Goal: Transaction & Acquisition: Purchase product/service

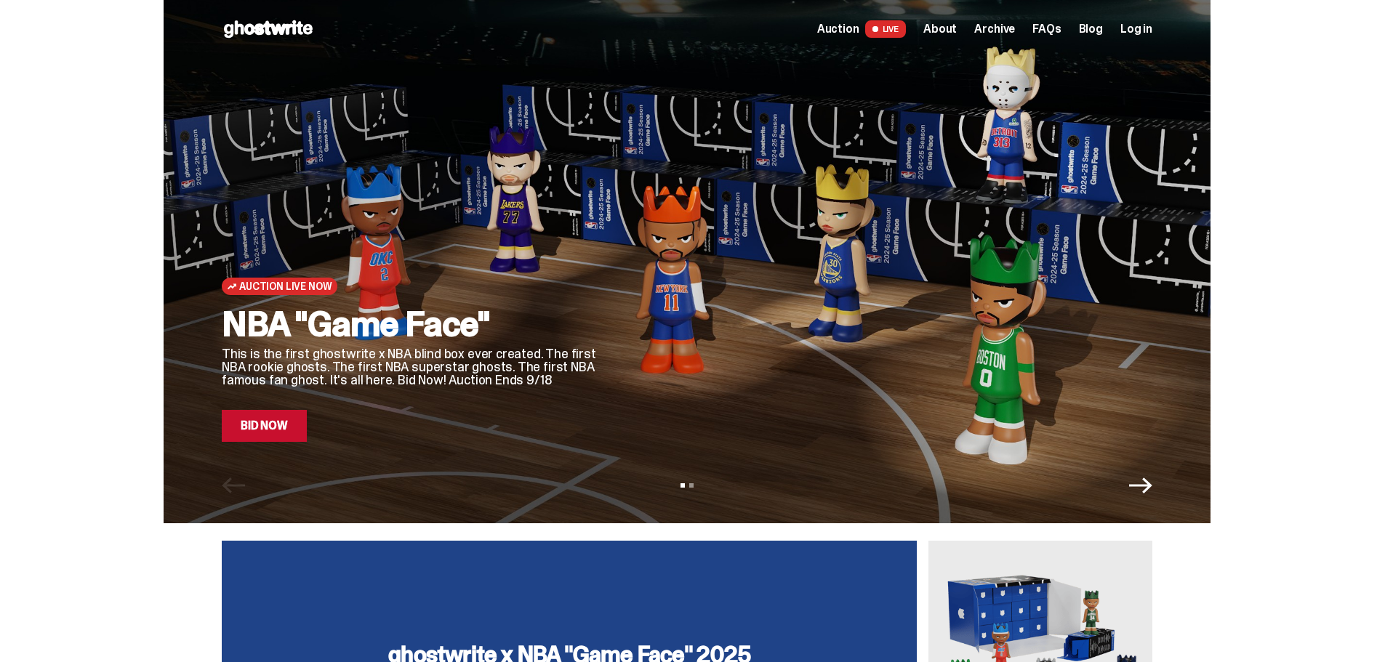
click at [297, 417] on link "Bid Now" at bounding box center [264, 426] width 85 height 32
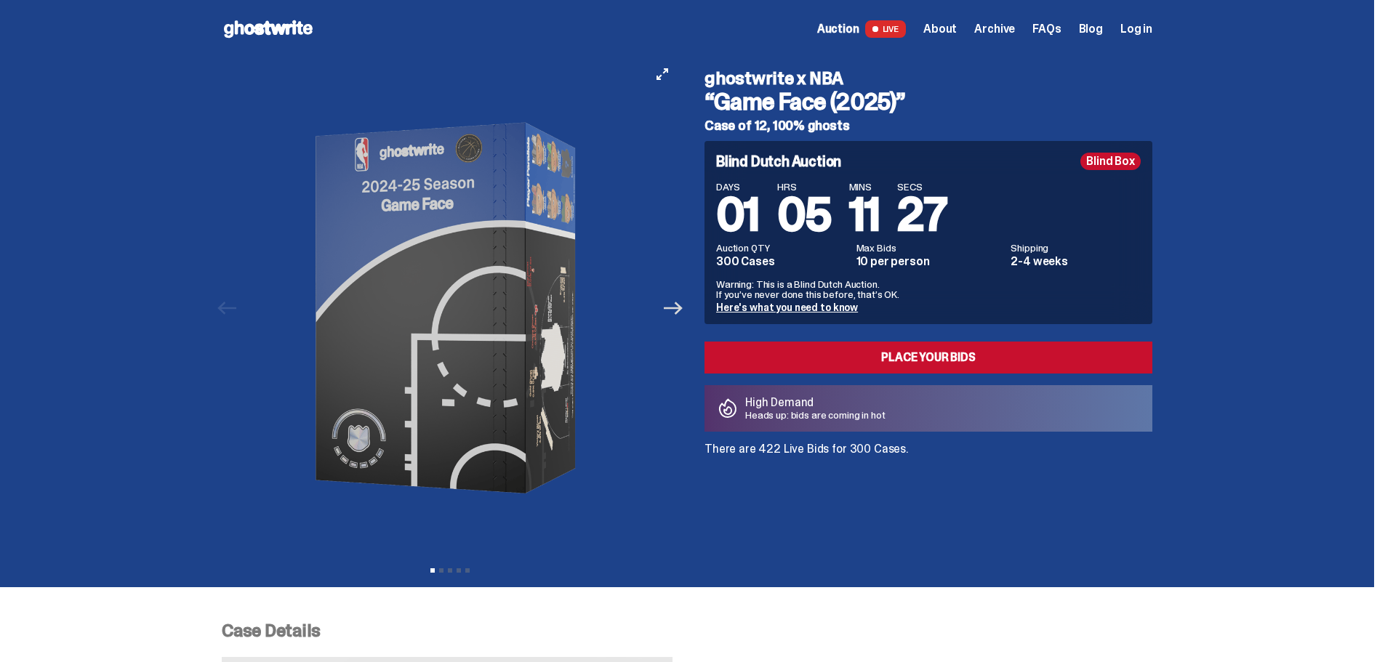
click at [683, 317] on icon "Next" at bounding box center [673, 308] width 19 height 19
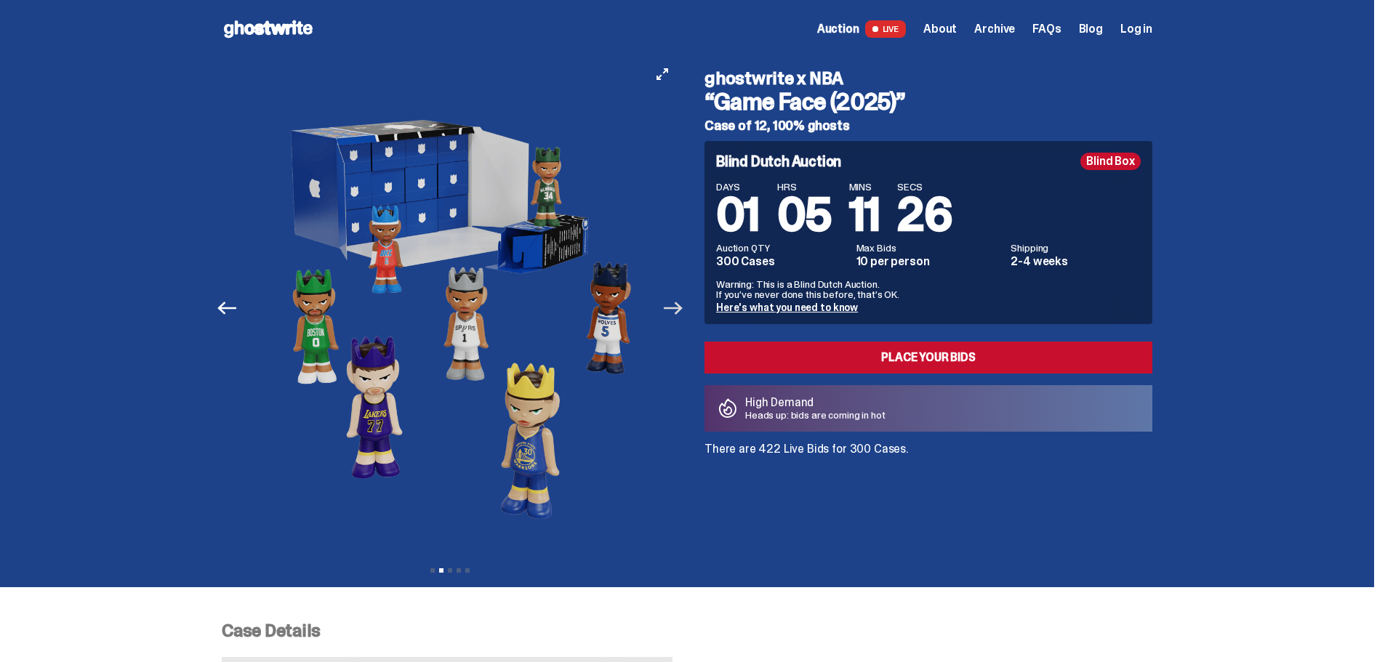
click at [683, 317] on icon "Next" at bounding box center [673, 308] width 19 height 19
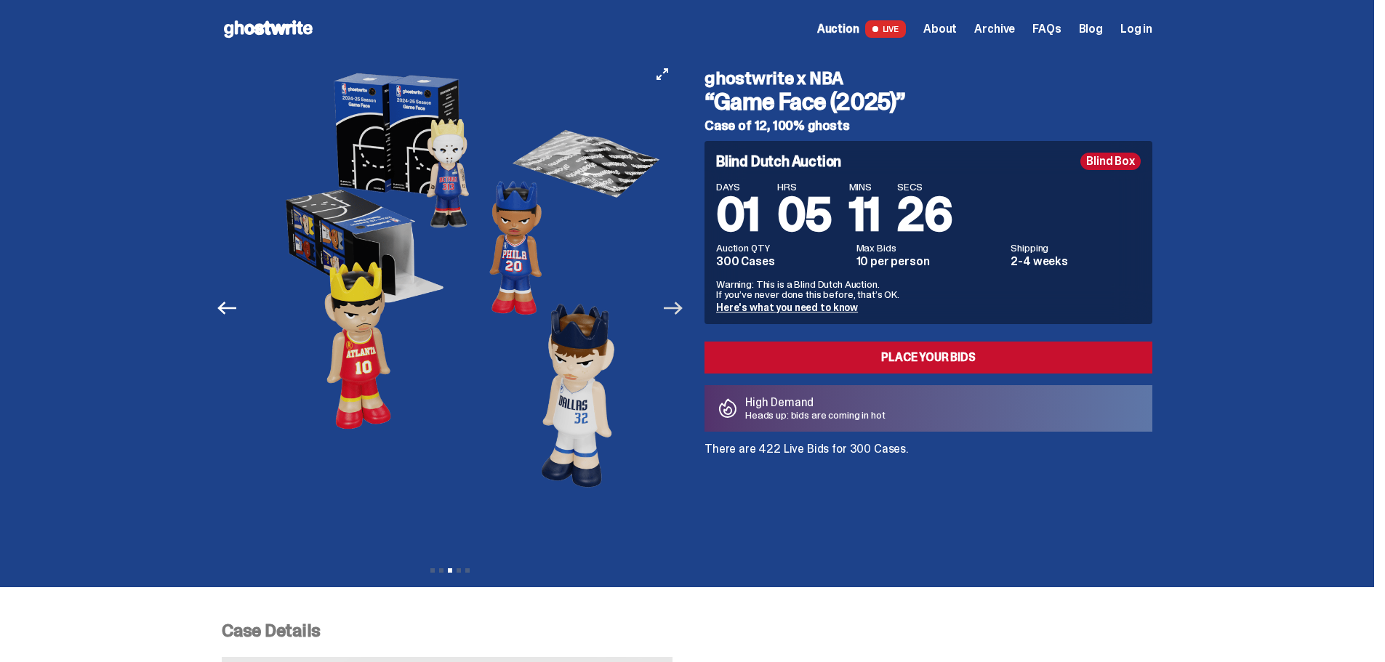
click at [683, 317] on icon "Next" at bounding box center [673, 308] width 19 height 19
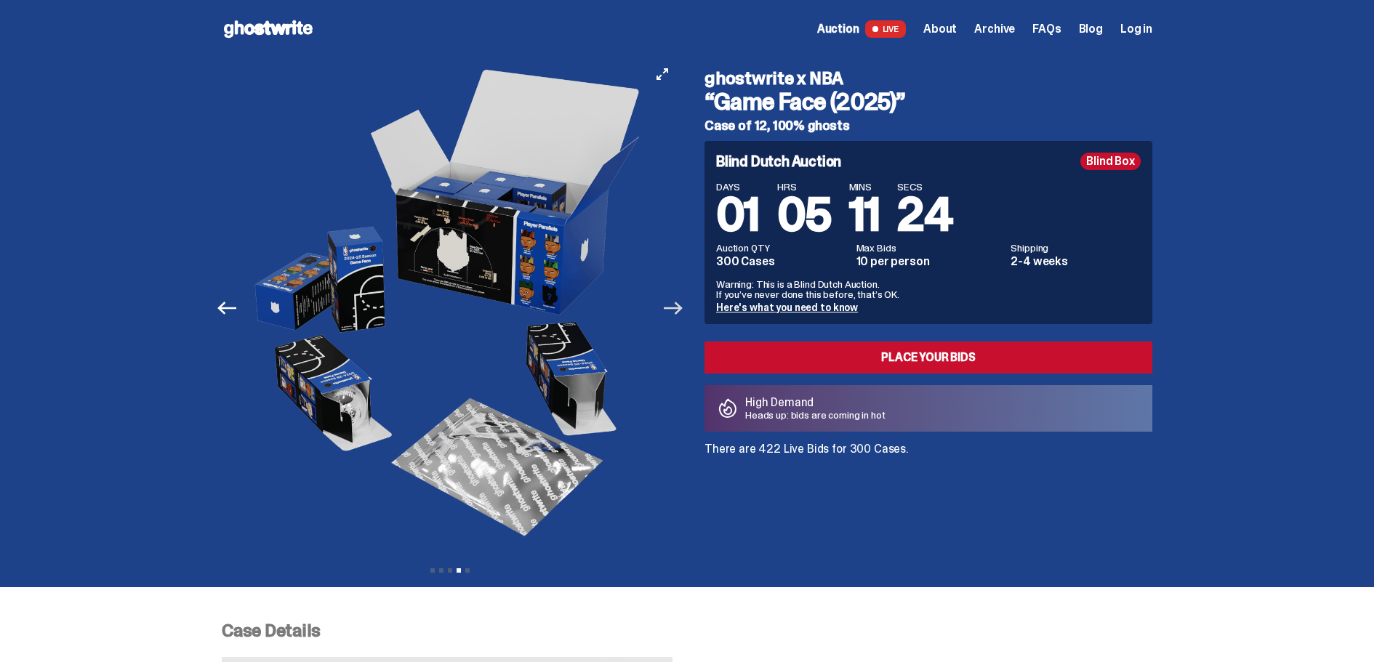
click at [683, 317] on icon "Next" at bounding box center [673, 308] width 19 height 19
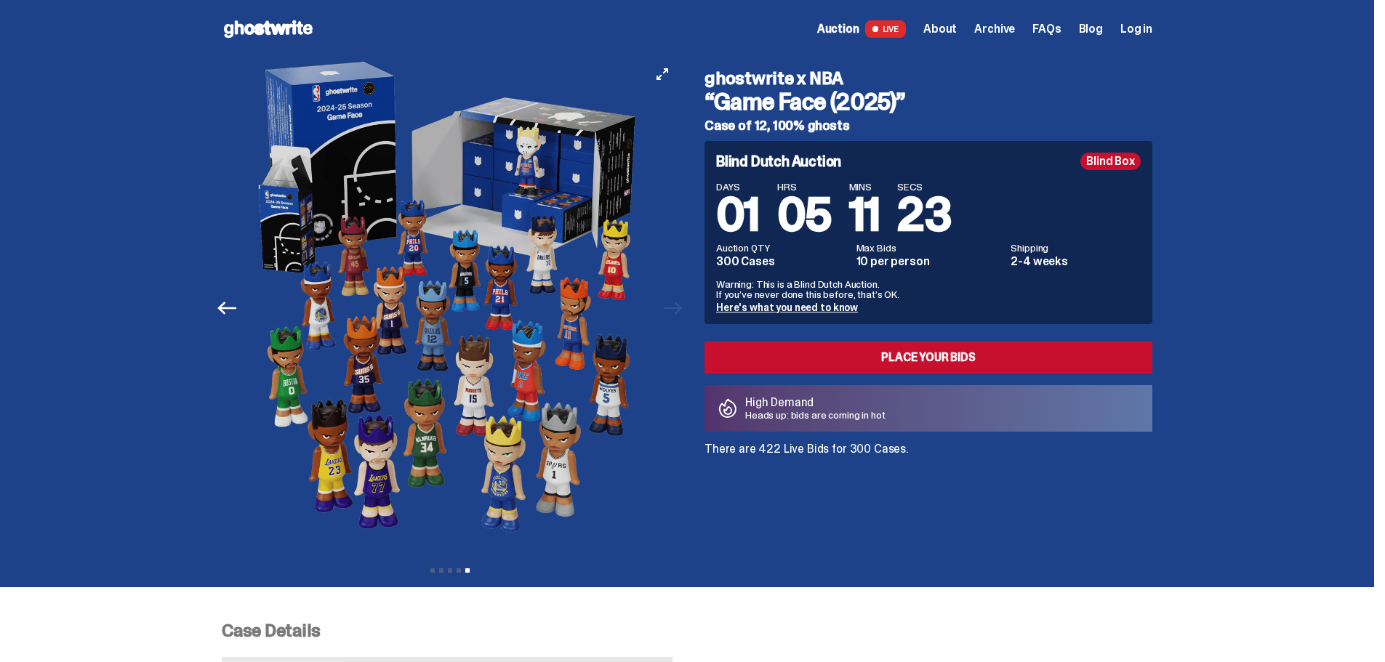
click at [685, 317] on div "Previous Next View slide 1 View slide 2 View slide 3 View slide 4 View slide 5" at bounding box center [454, 308] width 465 height 500
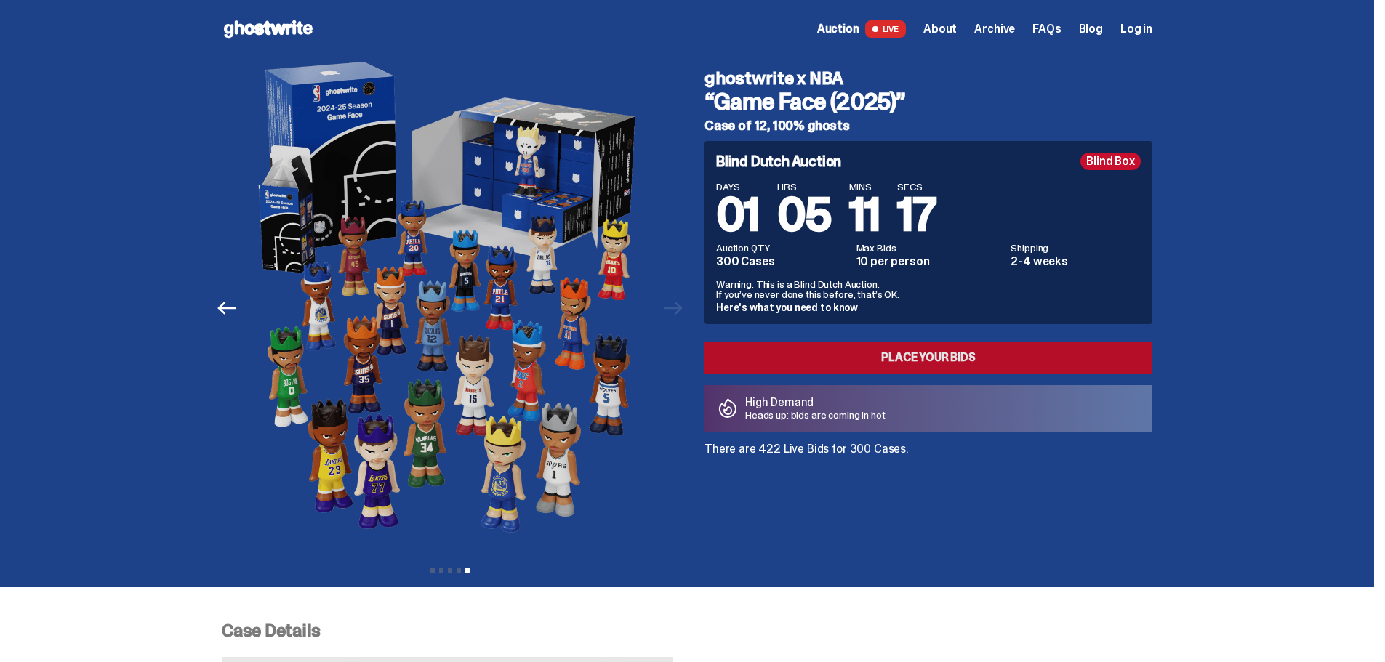
click at [778, 354] on link "Place your Bids" at bounding box center [929, 358] width 448 height 32
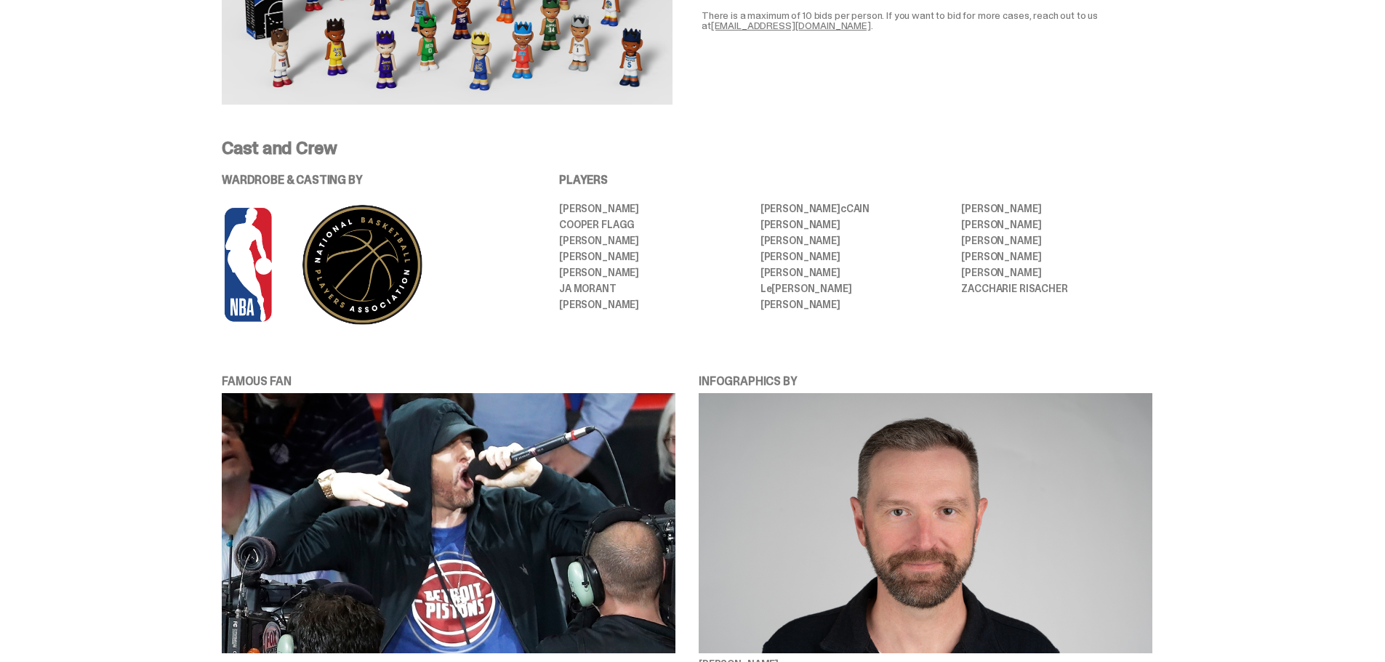
scroll to position [727, 0]
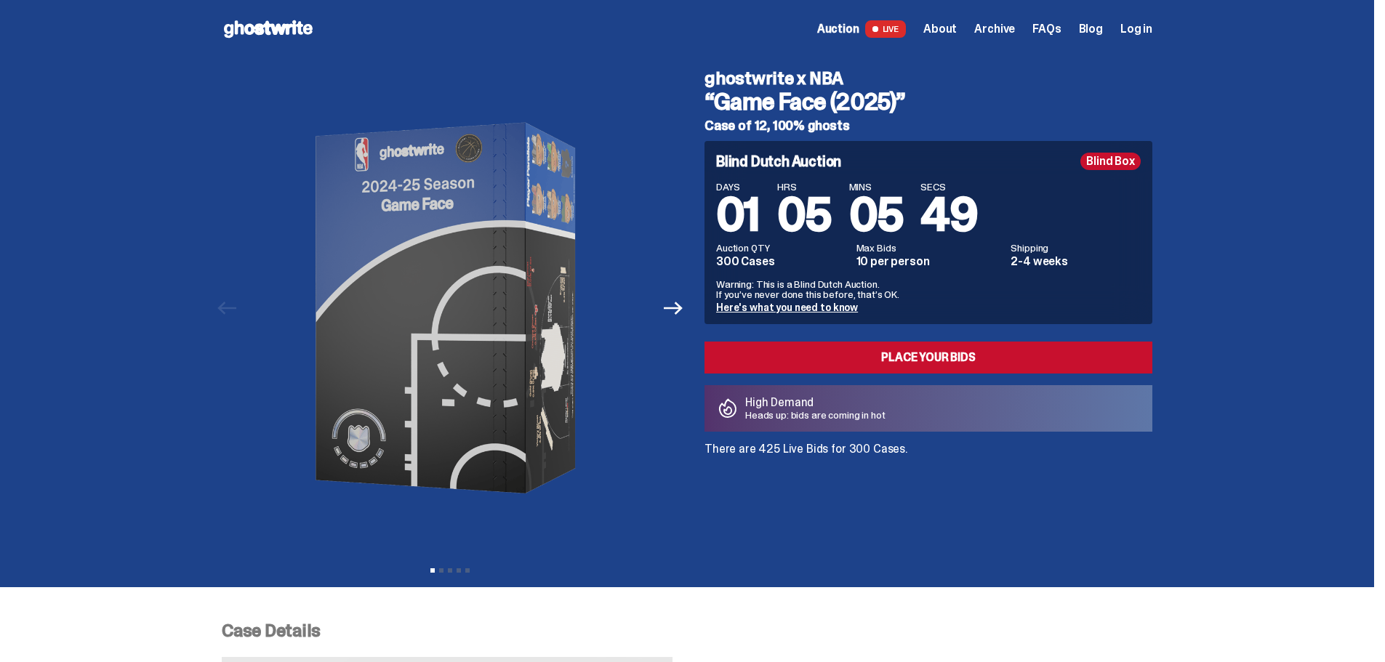
click at [852, 31] on span "Auction" at bounding box center [838, 29] width 42 height 12
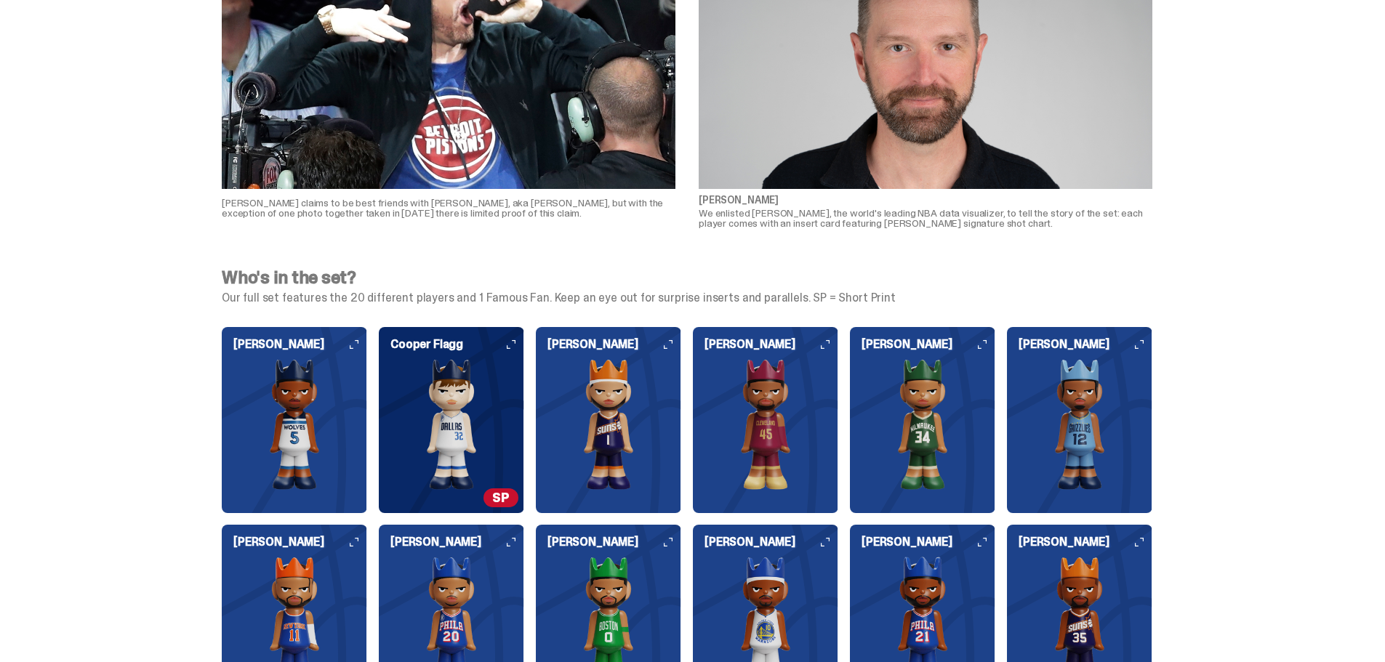
scroll to position [1527, 0]
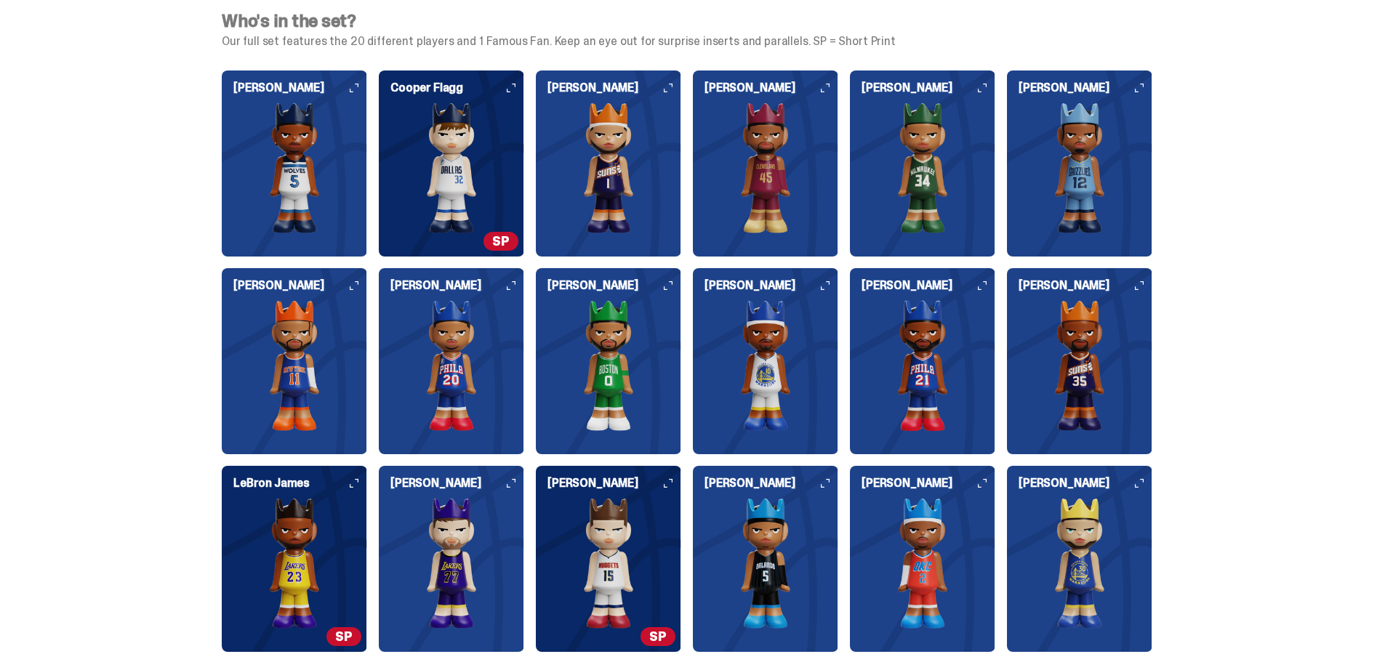
click at [645, 401] on img at bounding box center [608, 365] width 145 height 131
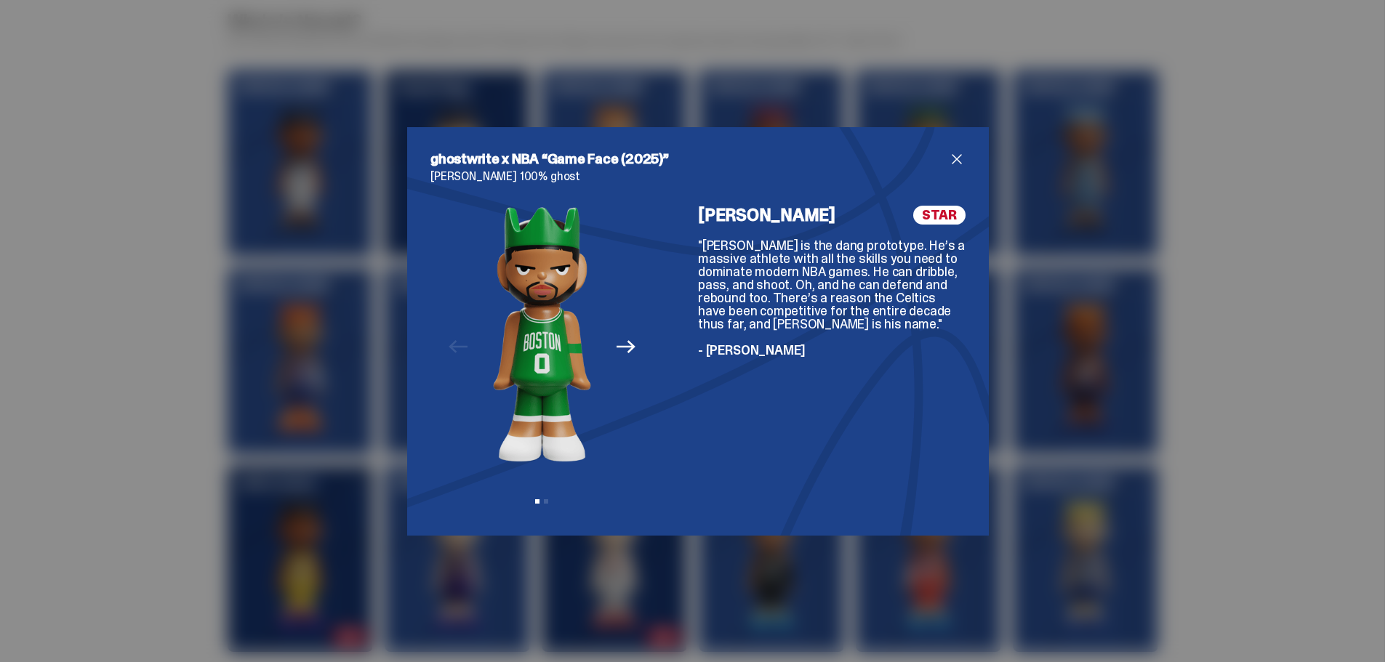
click at [636, 565] on div "ghostwrite x NBA “Game Face (2025)” [PERSON_NAME] 100% ghost Previous Next View…" at bounding box center [698, 331] width 1396 height 662
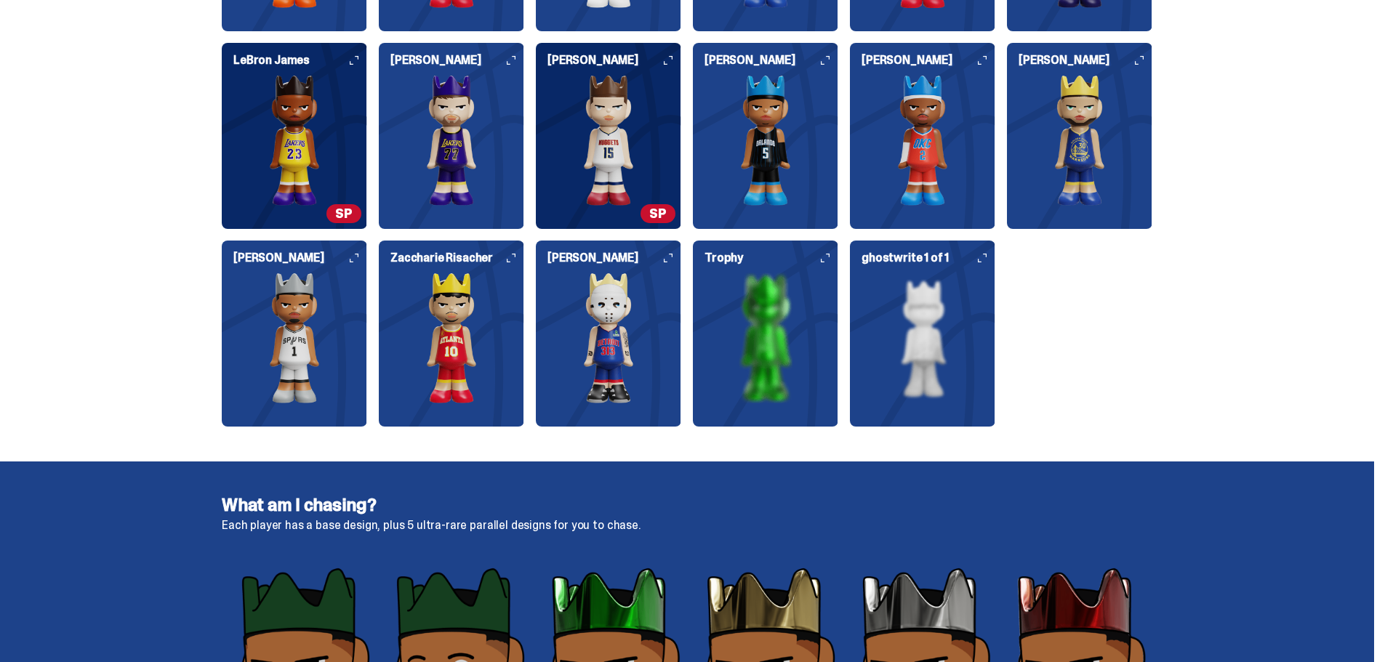
scroll to position [1963, 0]
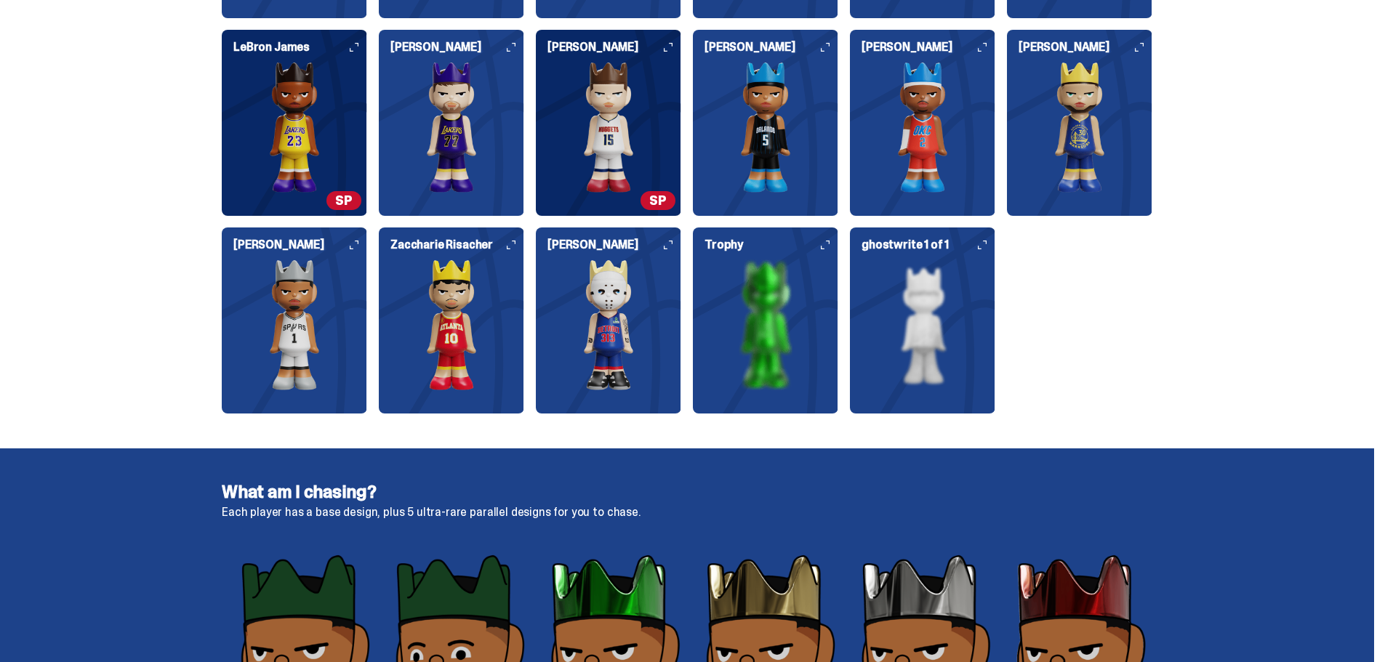
click at [581, 358] on img at bounding box center [608, 325] width 145 height 131
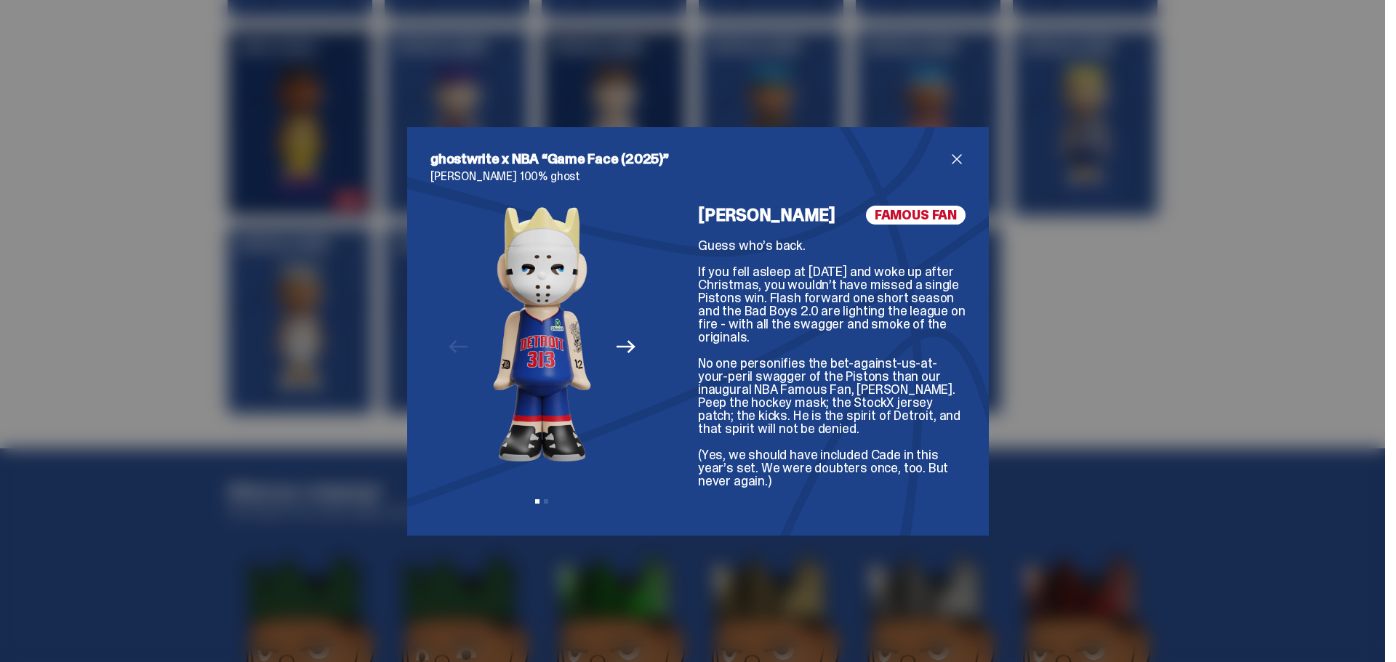
click at [827, 359] on div "Guess who’s back. If you fell asleep at [DATE] and woke up after Christmas, you…" at bounding box center [832, 363] width 268 height 249
click at [407, 415] on div "ghostwrite x NBA “Game Face (2025)” [PERSON_NAME] 100% ghost Previous Next View…" at bounding box center [698, 331] width 582 height 409
click at [559, 412] on img at bounding box center [542, 334] width 98 height 257
click at [617, 347] on icon "Next" at bounding box center [626, 347] width 19 height 13
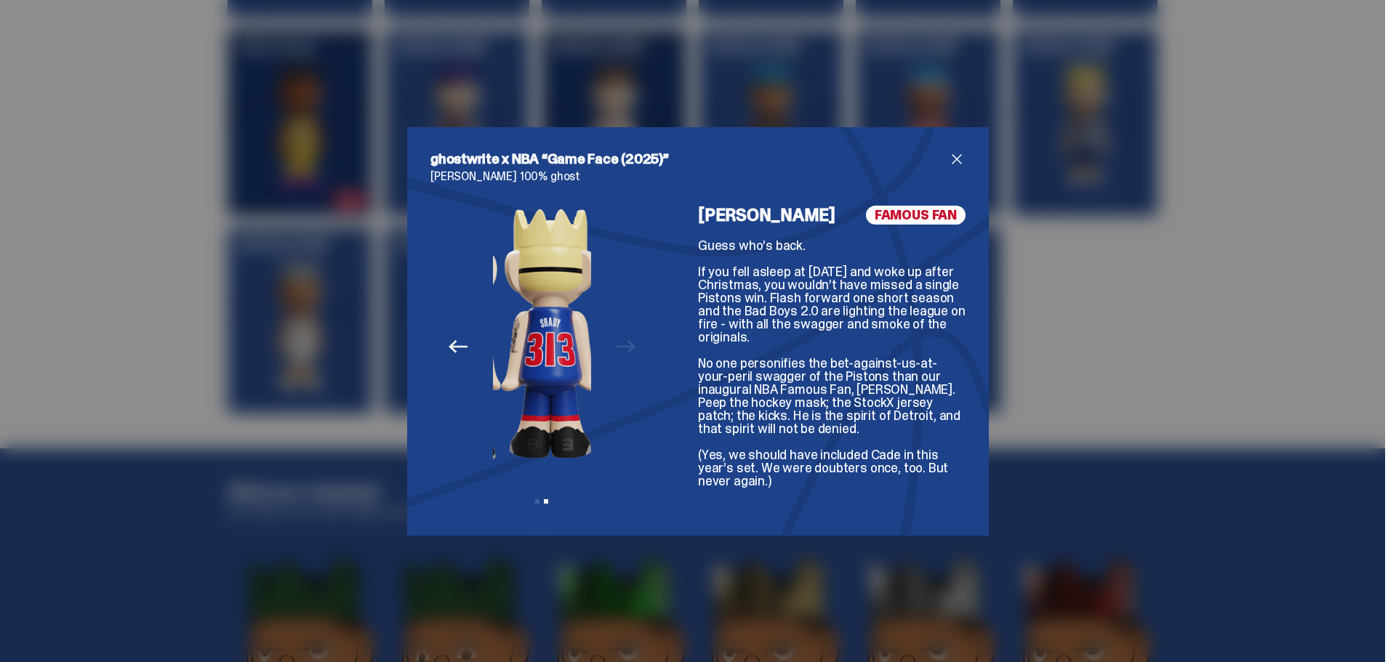
click at [616, 347] on div "Previous Next View slide 1 View slide 2" at bounding box center [541, 359] width 223 height 307
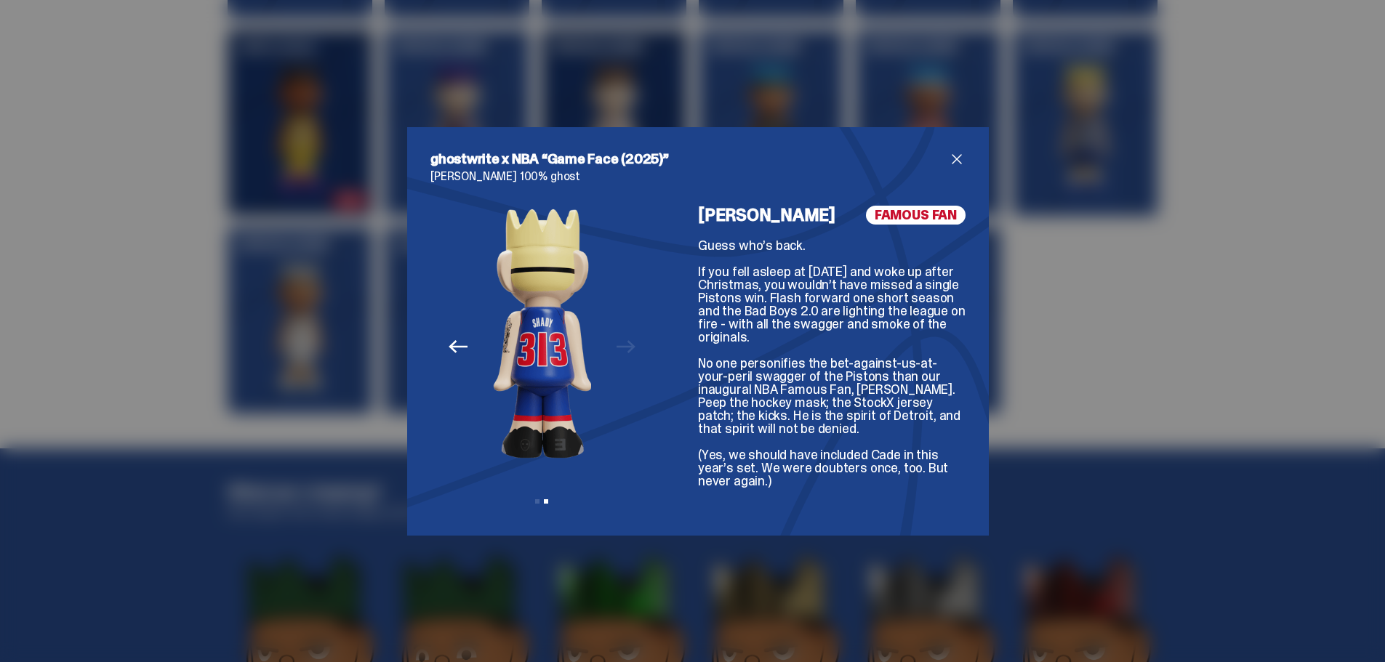
click at [616, 347] on div "Previous Next View slide 1 View slide 2" at bounding box center [541, 359] width 223 height 307
click at [626, 339] on div "Previous Next View slide 1 View slide 2" at bounding box center [541, 359] width 223 height 307
click at [1221, 337] on div "ghostwrite x NBA “Game Face (2025)” [PERSON_NAME] 100% ghost Previous Next View…" at bounding box center [698, 331] width 1396 height 662
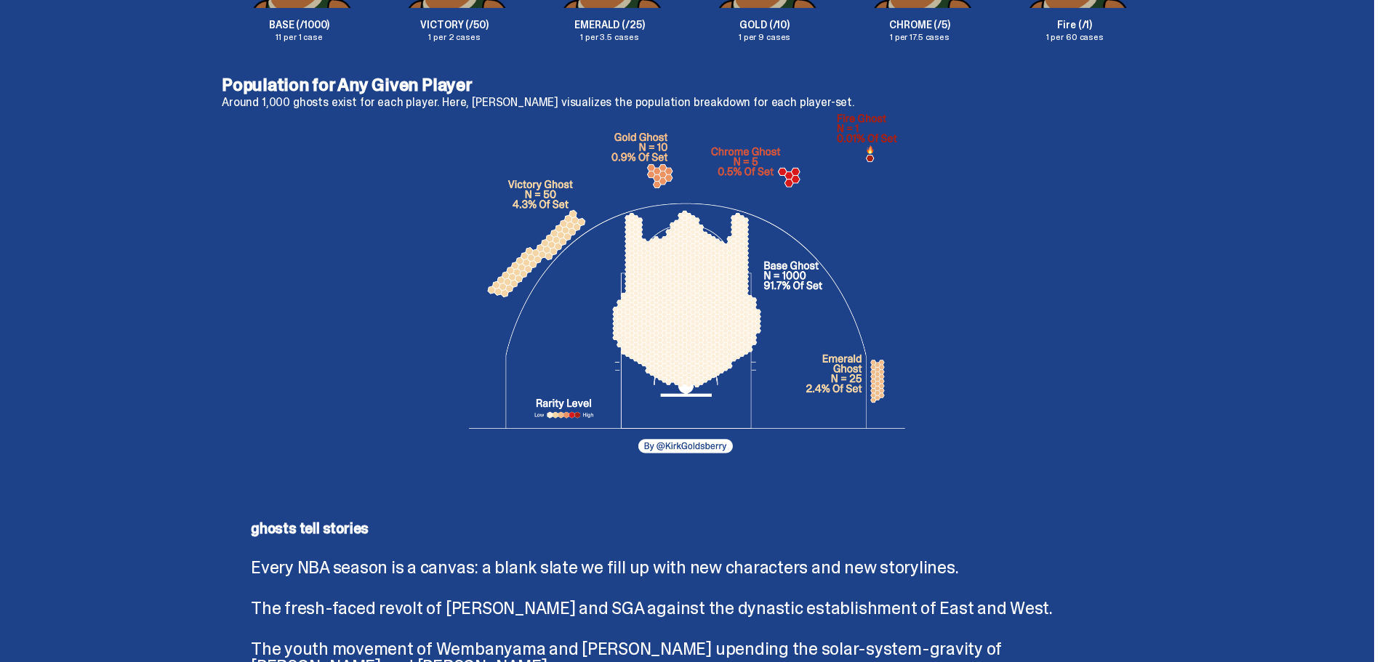
scroll to position [2835, 0]
